Goal: Information Seeking & Learning: Learn about a topic

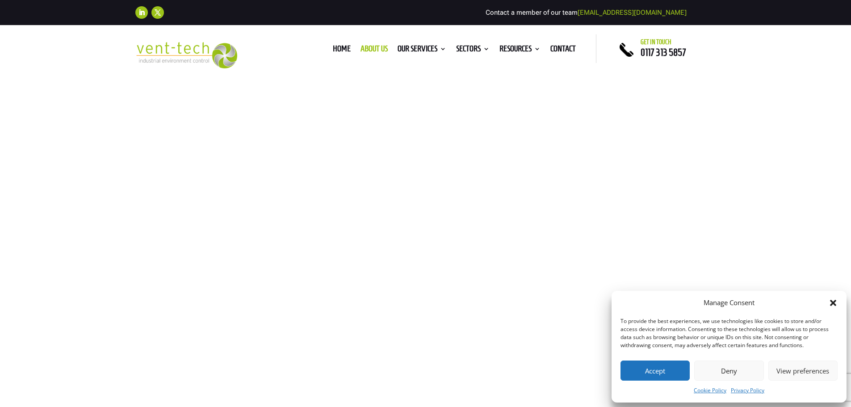
click at [664, 367] on button "Accept" at bounding box center [654, 370] width 69 height 20
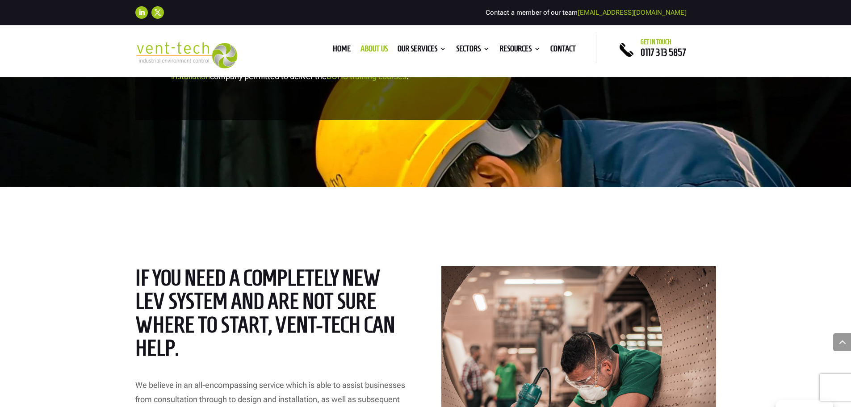
scroll to position [848, 0]
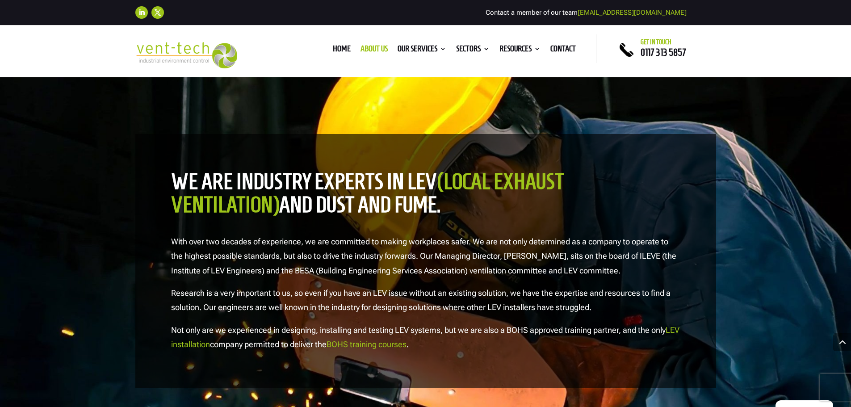
click at [403, 344] on link "BOHS training courses" at bounding box center [366, 343] width 80 height 9
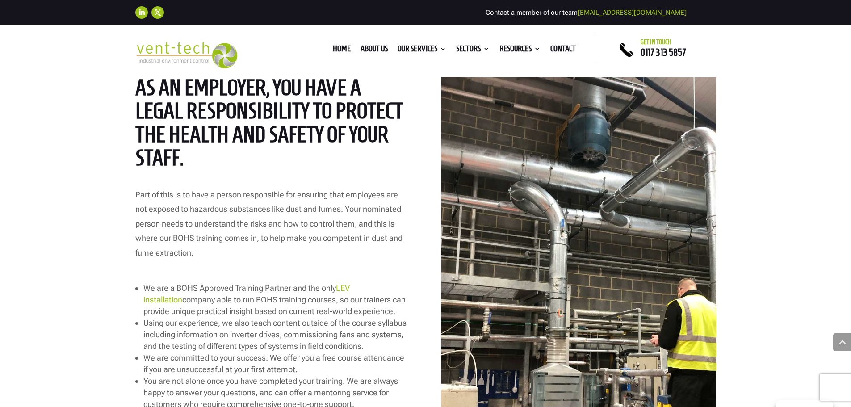
scroll to position [1027, 0]
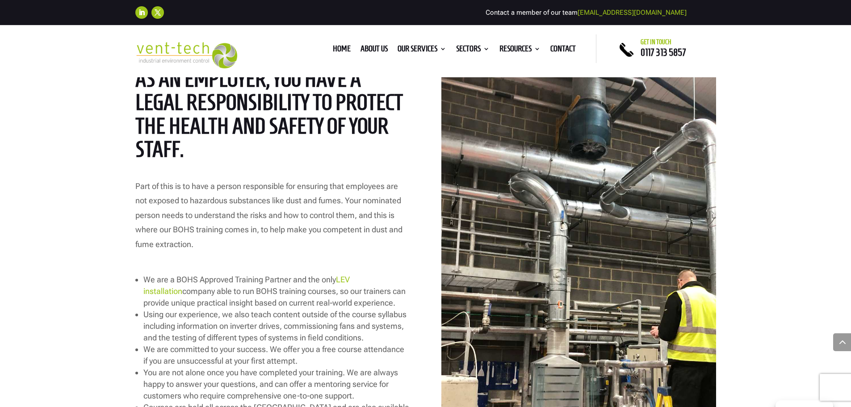
click at [179, 277] on span "We are a BOHS Approved Training Partner and the only LEV installation company a…" at bounding box center [274, 291] width 262 height 33
drag, startPoint x: 176, startPoint y: 278, endPoint x: 196, endPoint y: 278, distance: 19.6
click at [196, 278] on span "We are a BOHS Approved Training Partner and the only LEV installation company a…" at bounding box center [274, 291] width 262 height 33
